Goal: Task Accomplishment & Management: Manage account settings

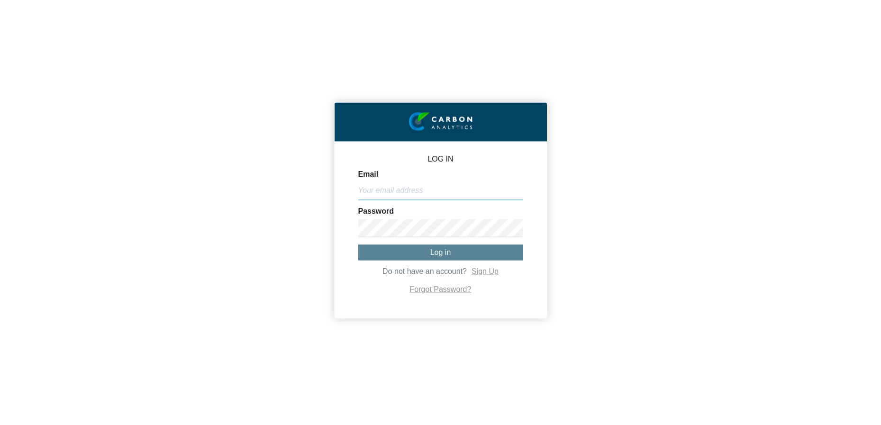
click at [424, 191] on input "Email" at bounding box center [440, 191] width 165 height 18
click at [432, 190] on input "Email" at bounding box center [440, 191] width 165 height 18
click at [418, 190] on input "Email" at bounding box center [440, 191] width 165 height 18
type input "[EMAIL_ADDRESS][PERSON_NAME][DOMAIN_NAME]"
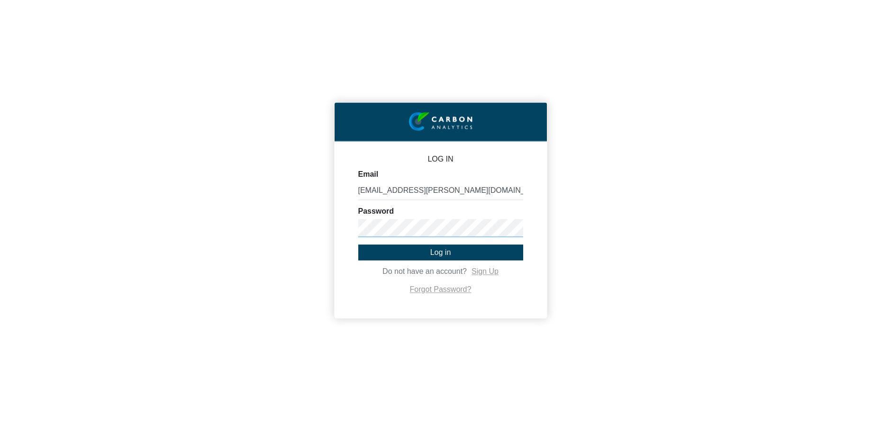
click at [358, 244] on button "Log in" at bounding box center [440, 252] width 165 height 16
type input "kaylee.[PERSON_NAME]"
type input "[EMAIL_ADDRESS][PERSON_NAME][DOMAIN_NAME]"
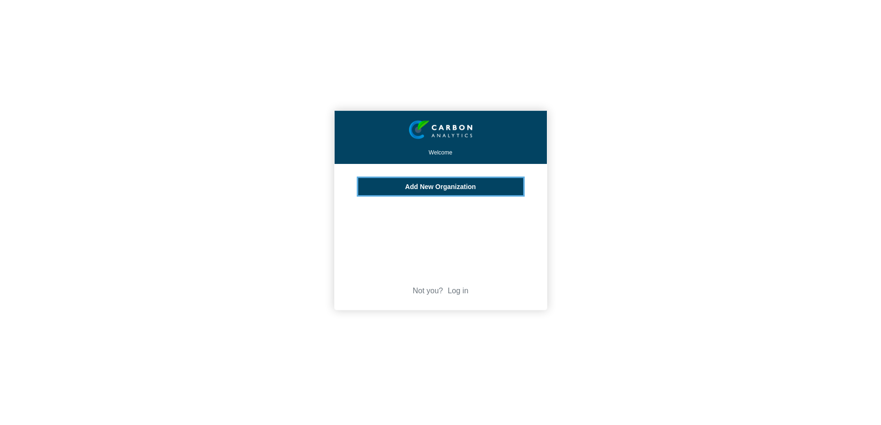
click at [446, 186] on span "Add New Organization" at bounding box center [440, 187] width 71 height 8
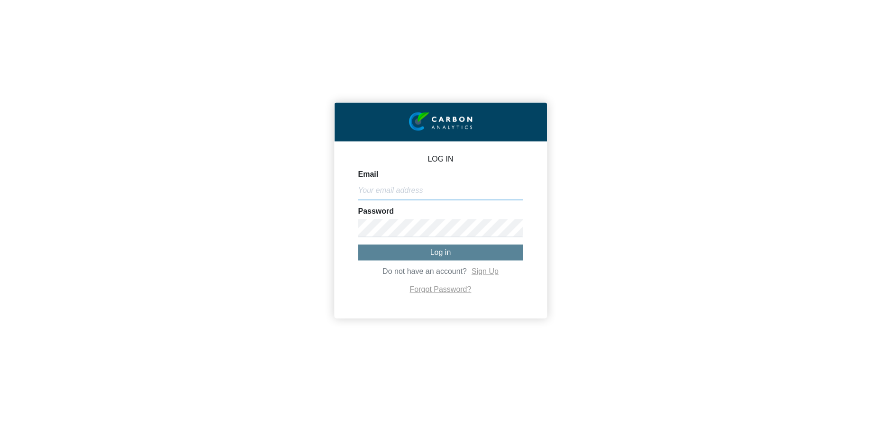
click at [442, 192] on input "Email" at bounding box center [440, 191] width 165 height 18
type input "[EMAIL_ADDRESS][PERSON_NAME][DOMAIN_NAME]"
